Goal: Task Accomplishment & Management: Use online tool/utility

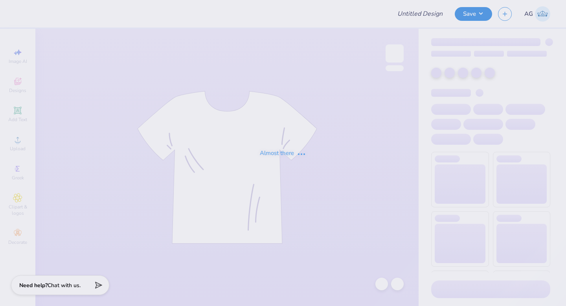
type input "Family weekend shirts"
type input "55"
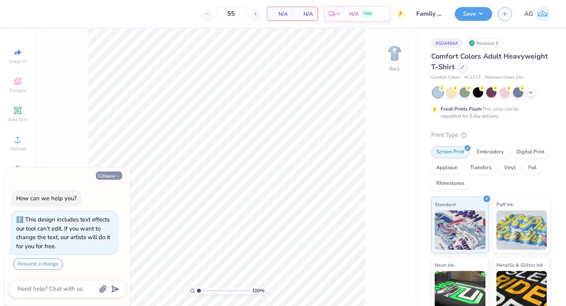
click at [115, 174] on icon "button" at bounding box center [117, 176] width 5 height 5
type textarea "x"
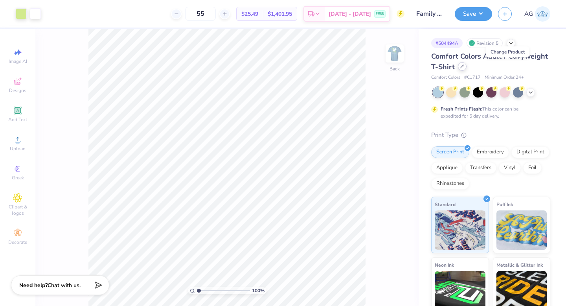
click at [464, 67] on icon at bounding box center [463, 67] width 4 height 4
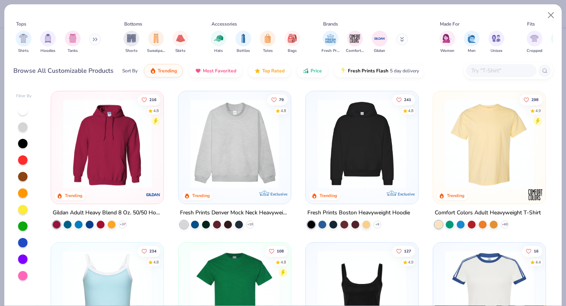
click at [491, 69] on input "text" at bounding box center [501, 70] width 61 height 9
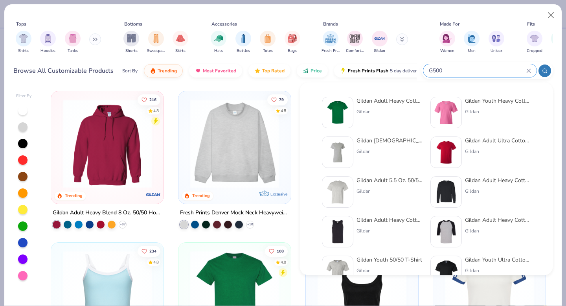
type input "G500"
click at [339, 107] on img at bounding box center [338, 112] width 24 height 24
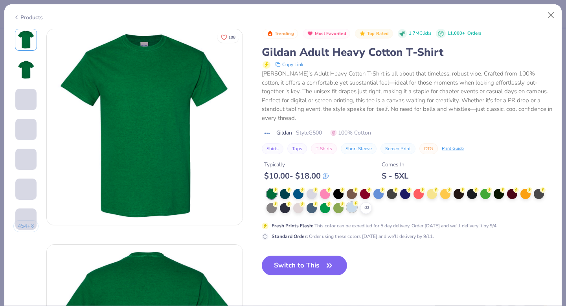
click at [353, 209] on div at bounding box center [352, 207] width 10 height 10
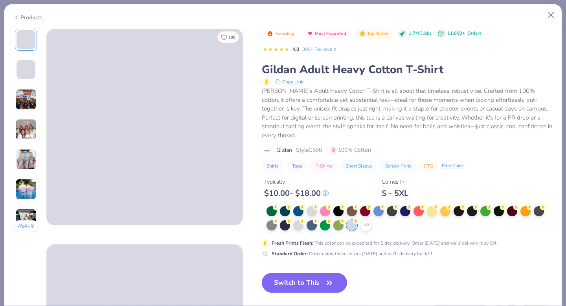
click at [306, 286] on button "Switch to This" at bounding box center [304, 283] width 85 height 20
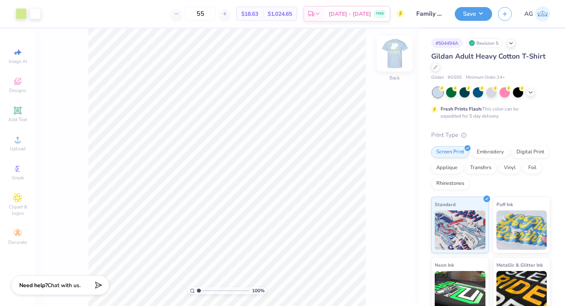
click at [394, 50] on img at bounding box center [394, 53] width 31 height 31
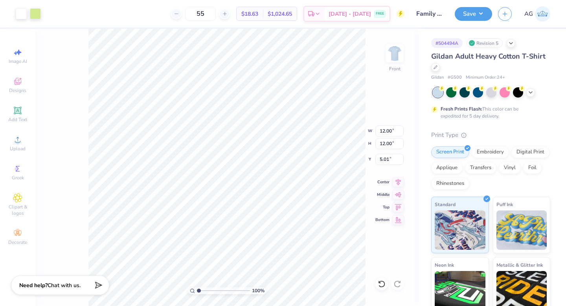
type input "5.01"
click at [389, 56] on img at bounding box center [394, 53] width 31 height 31
click at [37, 14] on div at bounding box center [35, 12] width 11 height 11
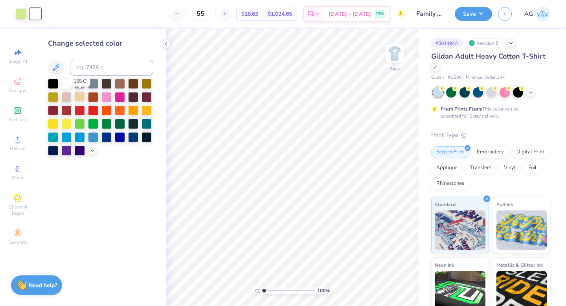
click at [79, 97] on div at bounding box center [80, 96] width 10 height 10
click at [65, 84] on div at bounding box center [66, 83] width 10 height 10
click at [58, 97] on div at bounding box center [53, 96] width 10 height 10
click at [89, 151] on icon at bounding box center [92, 150] width 6 height 6
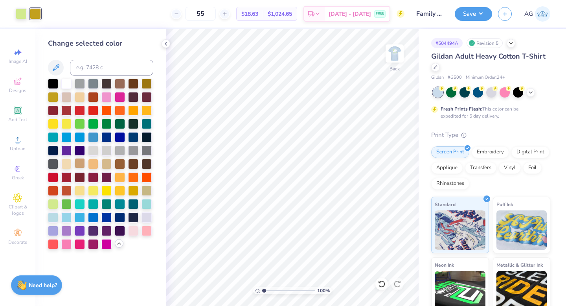
click at [81, 166] on div at bounding box center [80, 163] width 10 height 10
click at [131, 230] on div at bounding box center [133, 230] width 10 height 10
click at [67, 81] on div at bounding box center [66, 83] width 10 height 10
click at [170, 44] on div at bounding box center [166, 43] width 9 height 9
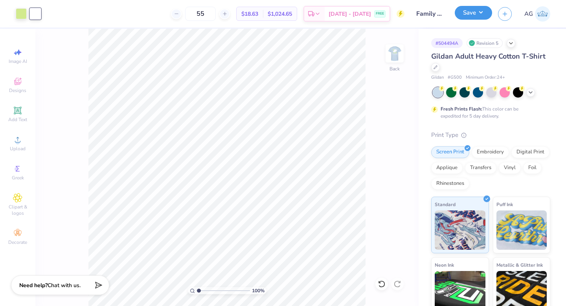
click at [472, 11] on button "Save" at bounding box center [473, 13] width 37 height 14
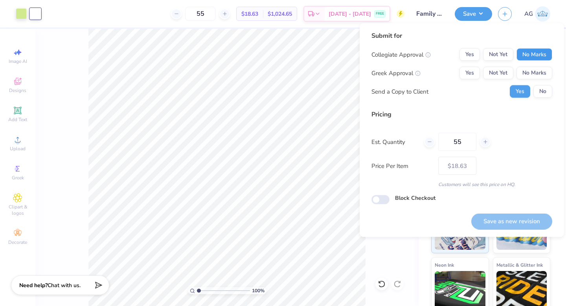
click at [540, 57] on button "No Marks" at bounding box center [535, 54] width 36 height 13
click at [470, 77] on button "Yes" at bounding box center [470, 73] width 20 height 13
click at [468, 146] on input "55" at bounding box center [458, 142] width 38 height 18
type input "5"
type input "0"
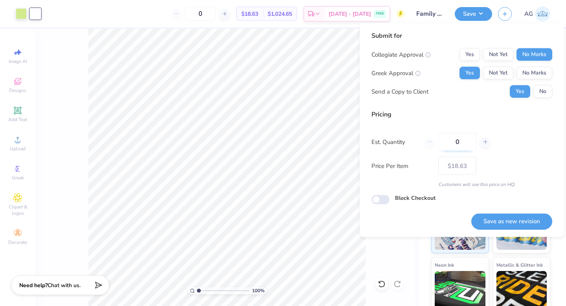
type input "01"
type input "1"
type input "0100"
type input "100"
type input "– –"
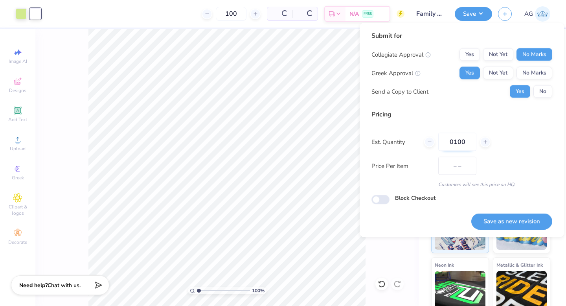
type input "100"
type input "$15.37"
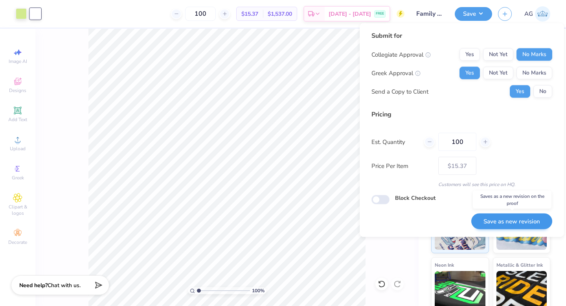
type input "100"
click at [515, 224] on button "Save as new revision" at bounding box center [512, 221] width 81 height 16
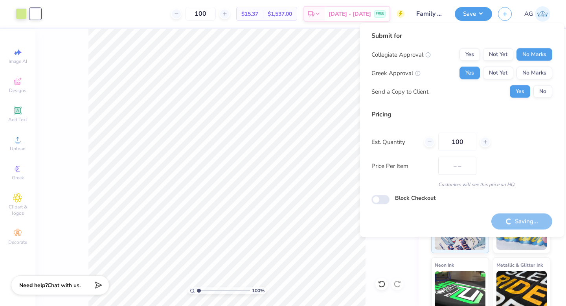
type input "$15.37"
